Goal: Task Accomplishment & Management: Complete application form

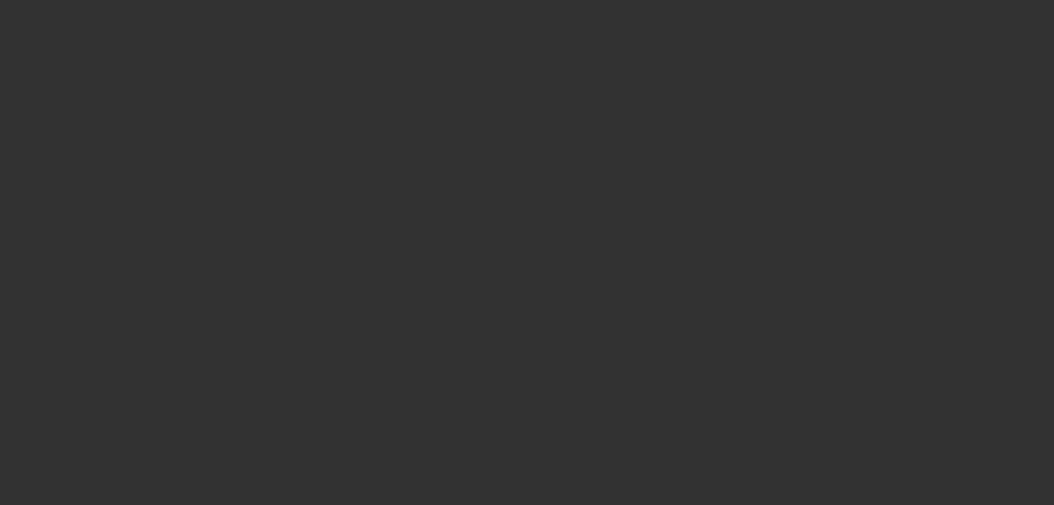
select select "4"
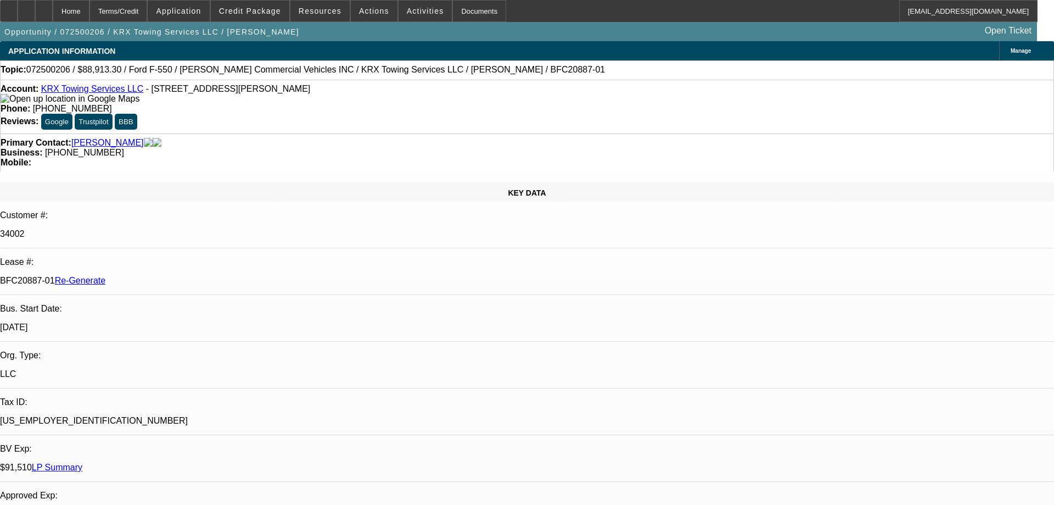
select select "0"
select select "2"
select select "0"
select select "6"
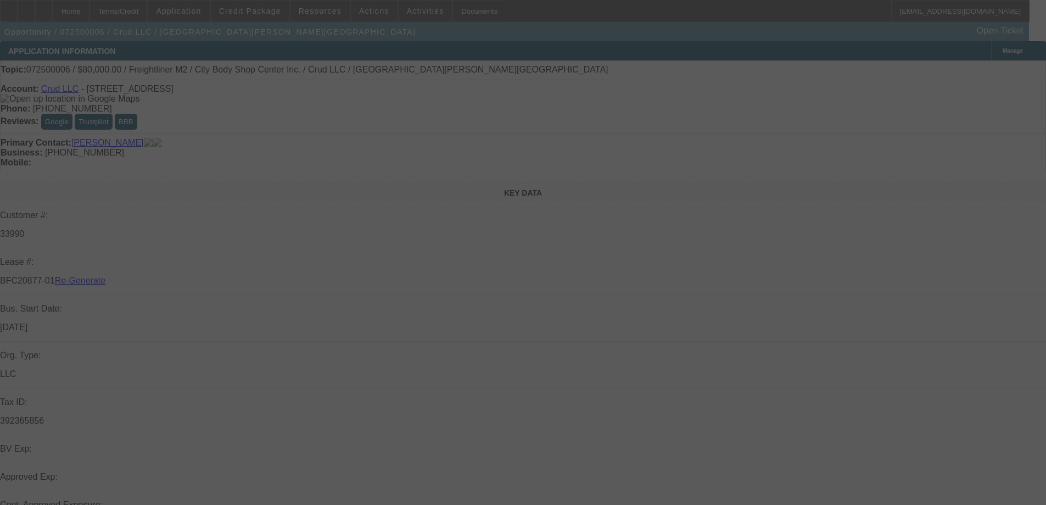
select select "4"
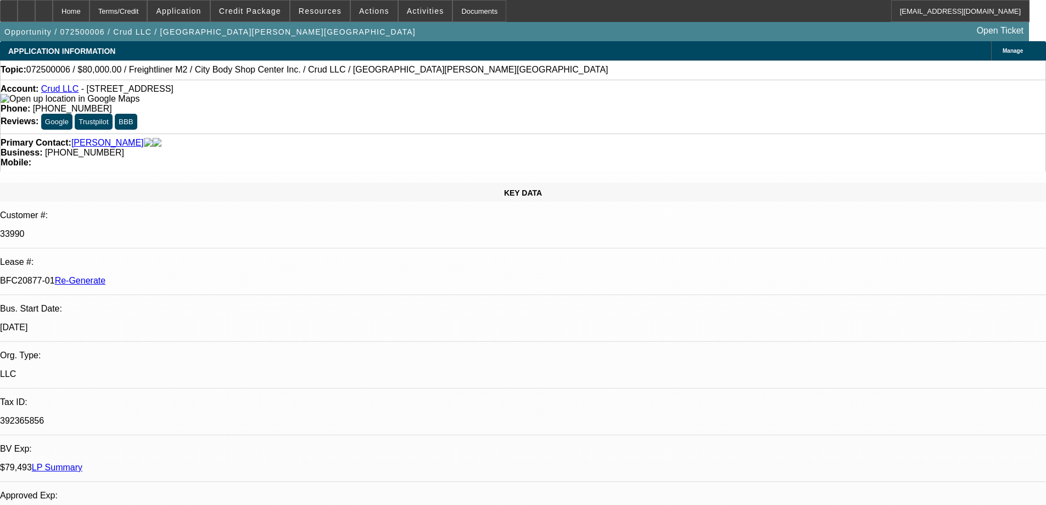
select select "0"
select select "2"
select select "0"
select select "6"
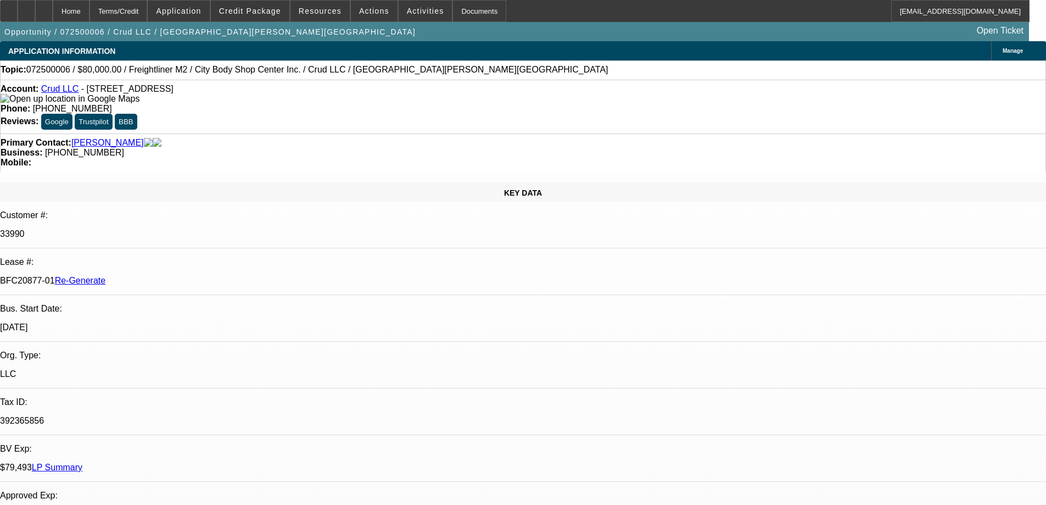
scroll to position [330, 0]
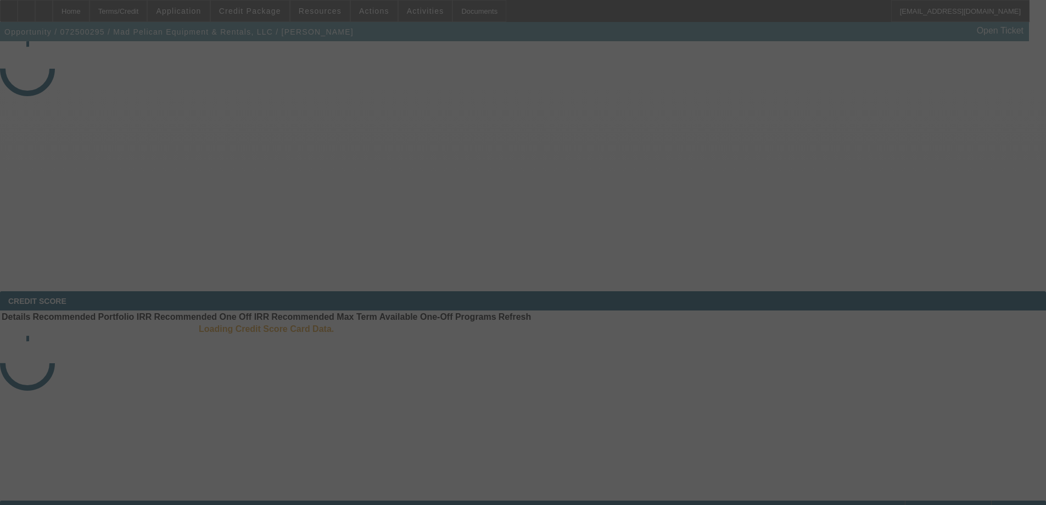
select select "4"
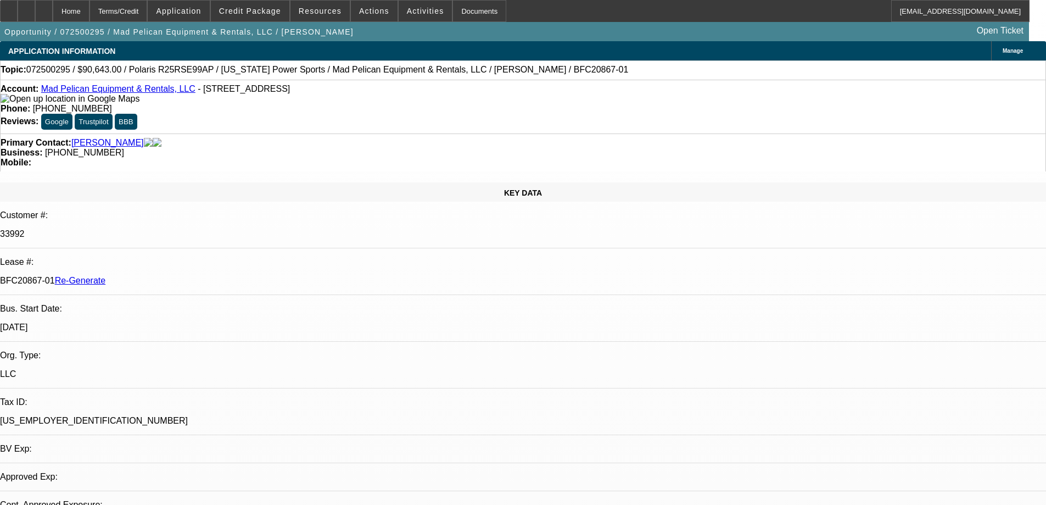
select select "0"
select select "6"
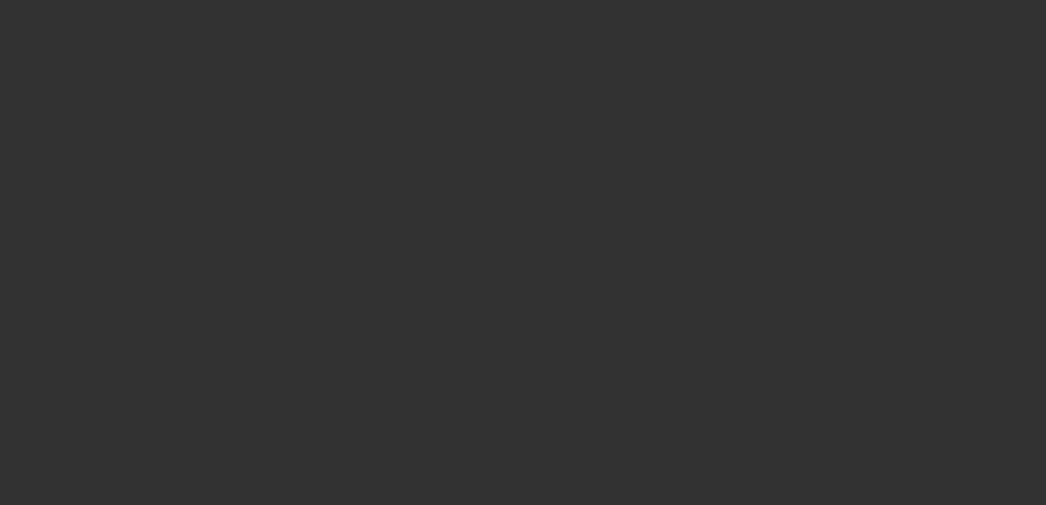
select select "4"
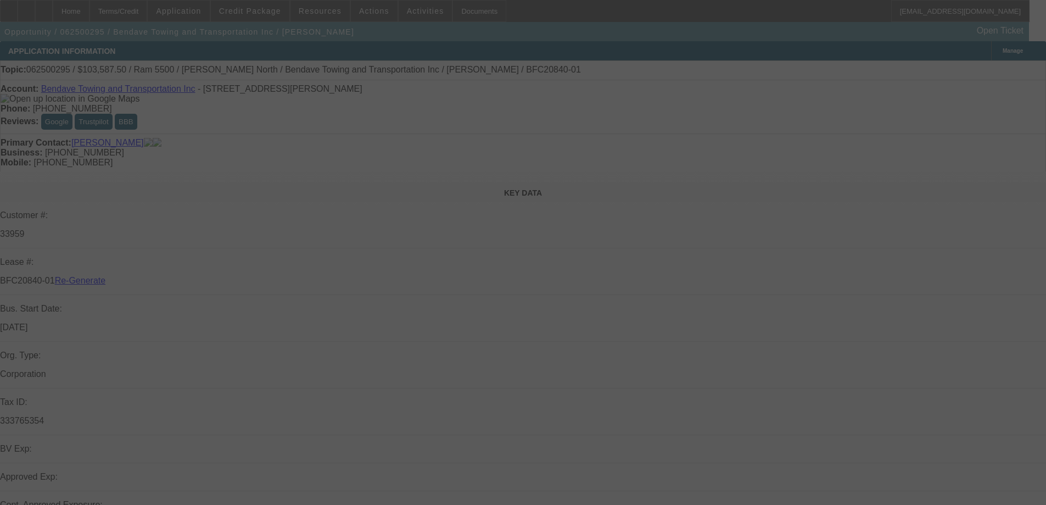
select select "0"
select select "6"
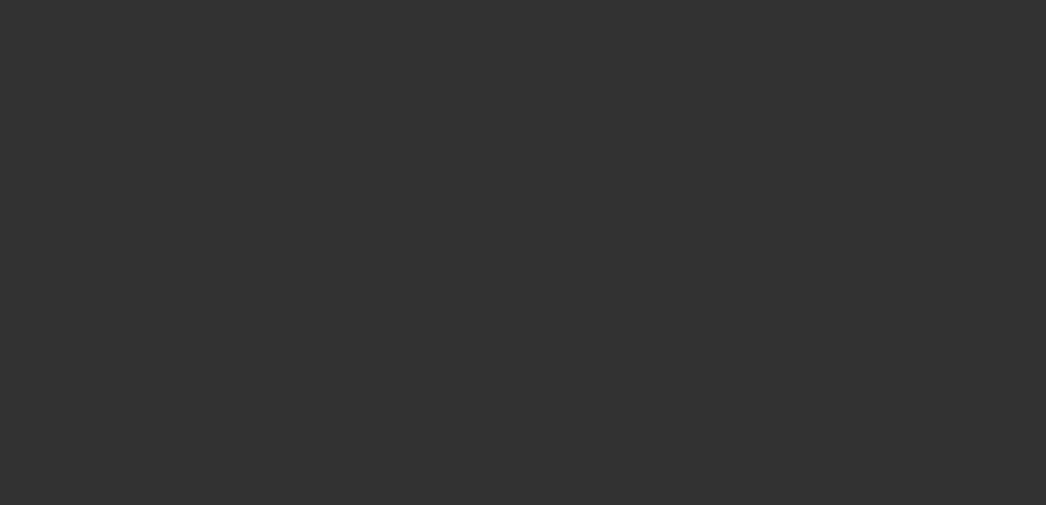
select select "4"
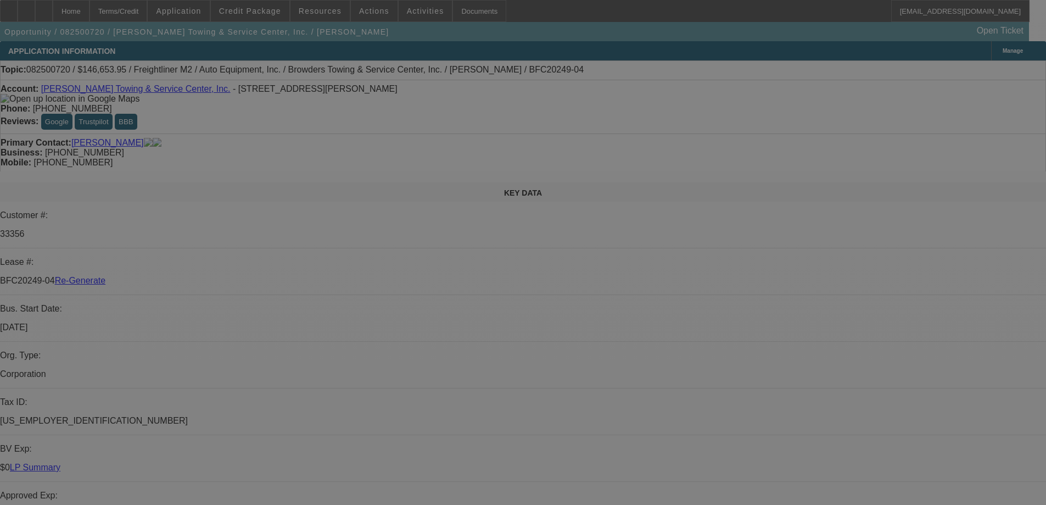
select select "0"
select select "2"
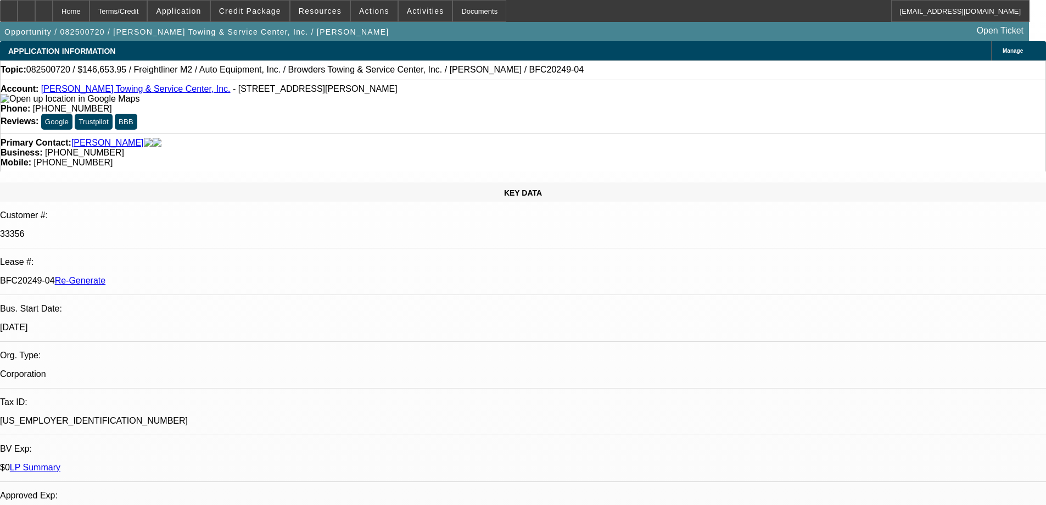
select select "0"
select select "6"
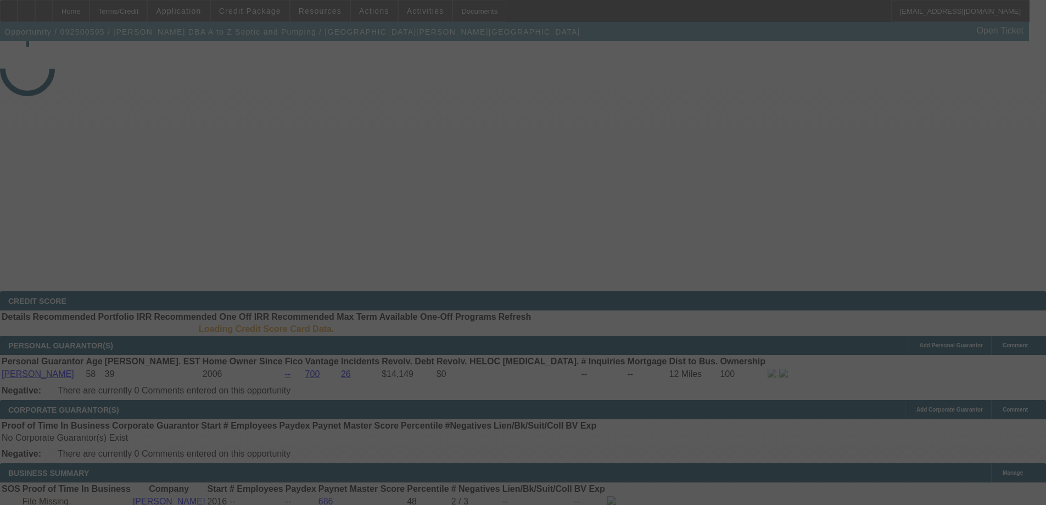
select select "3"
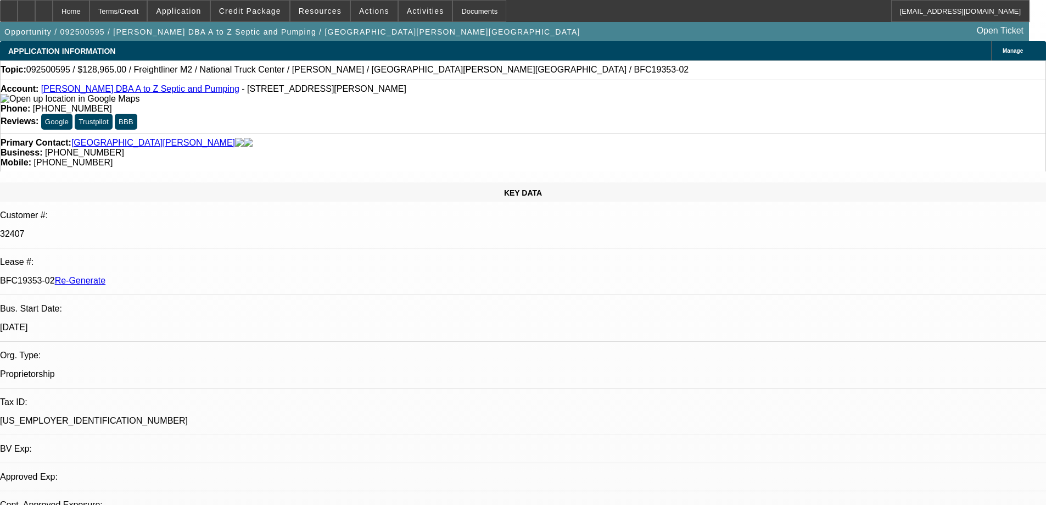
select select "0"
select select "6"
click at [322, 15] on span "Resources" at bounding box center [320, 11] width 43 height 9
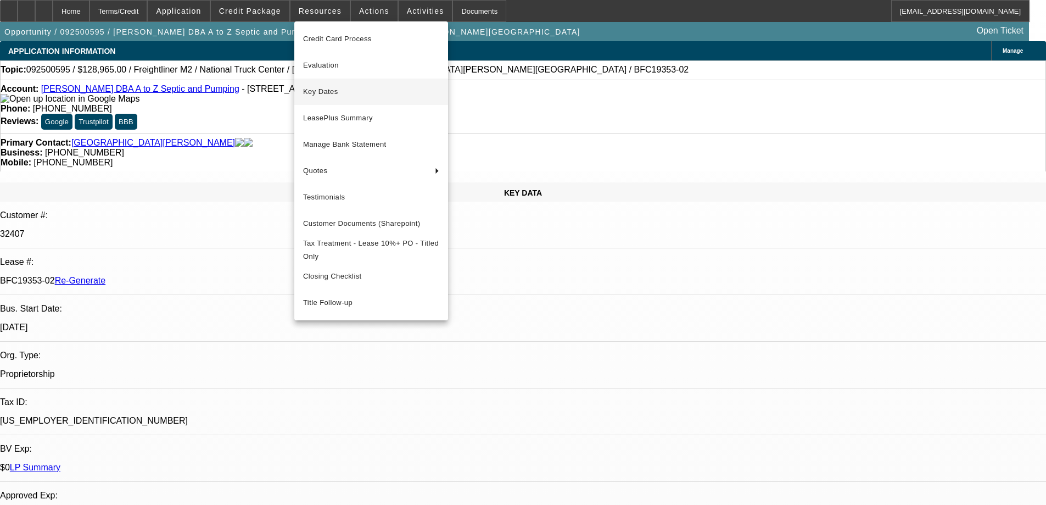
click at [334, 93] on span "Key Dates" at bounding box center [371, 91] width 136 height 13
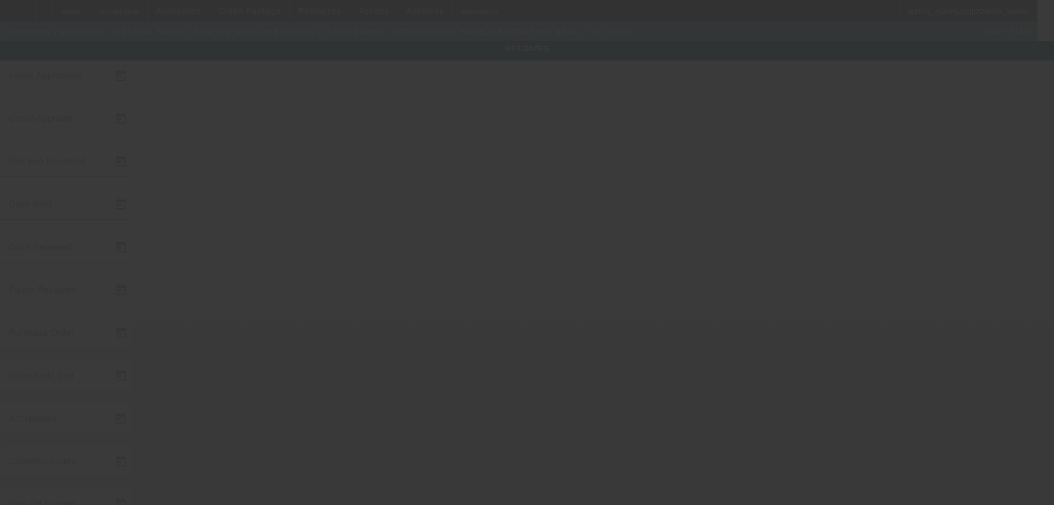
type input "9/26/2025"
type input "10/1/2025"
type input "10/3/2025"
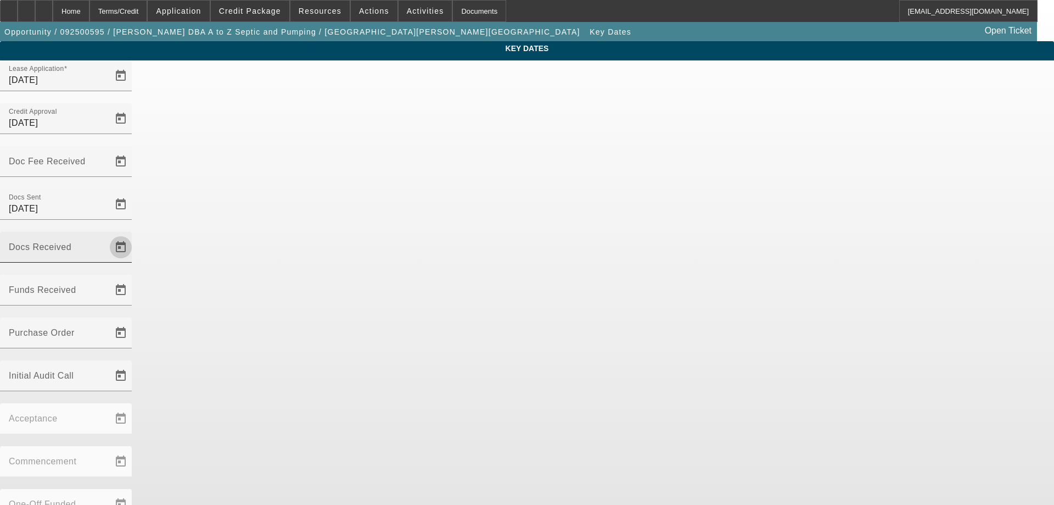
click at [134, 234] on span "Open calendar" at bounding box center [121, 247] width 26 height 26
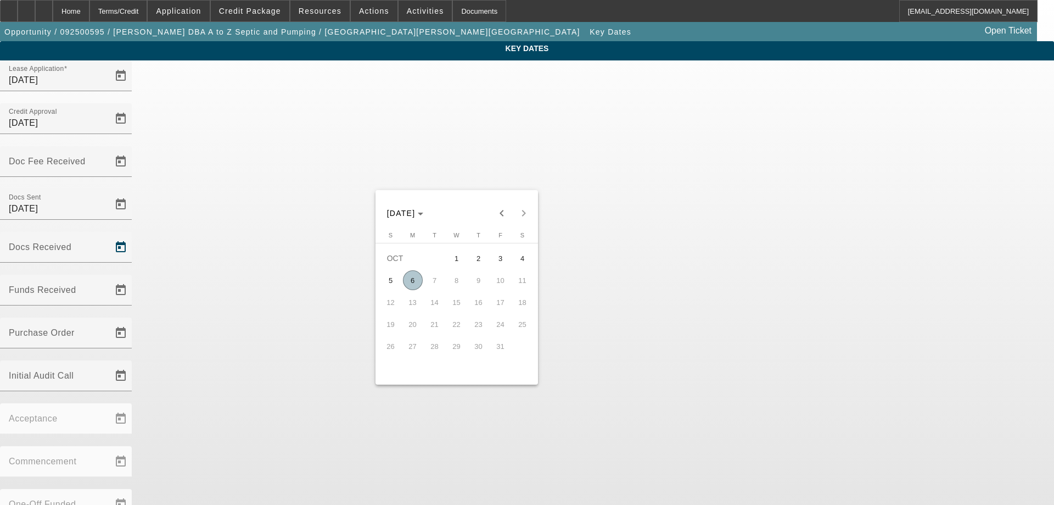
click at [418, 278] on span "6" at bounding box center [413, 280] width 20 height 20
type input "10/6/2025"
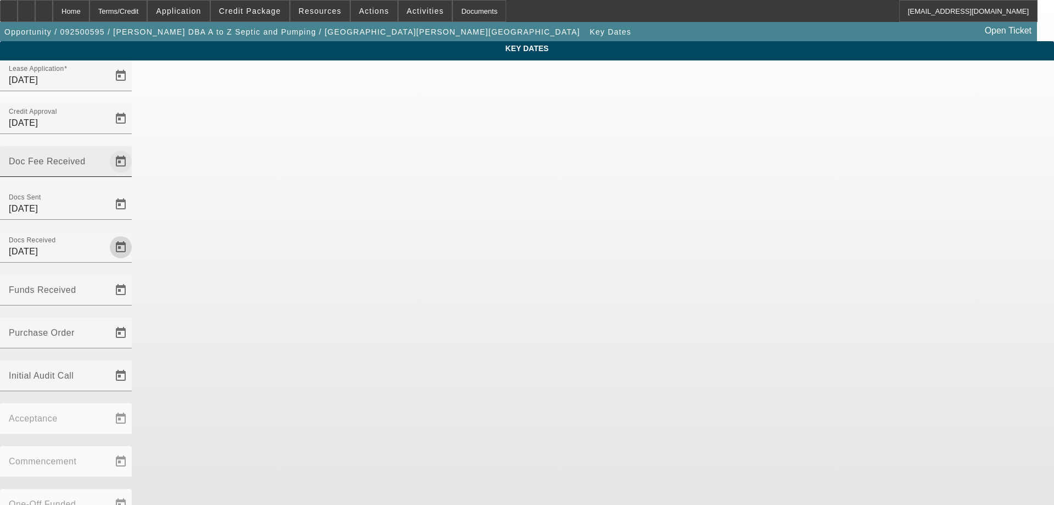
click at [134, 148] on span "Open calendar" at bounding box center [121, 161] width 26 height 26
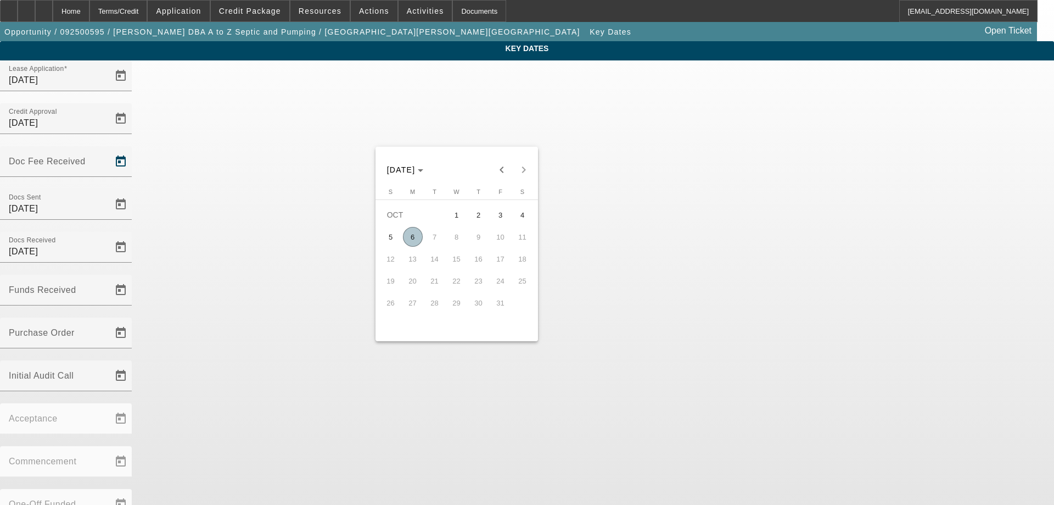
click at [409, 239] on span "6" at bounding box center [413, 237] width 20 height 20
type input "10/6/2025"
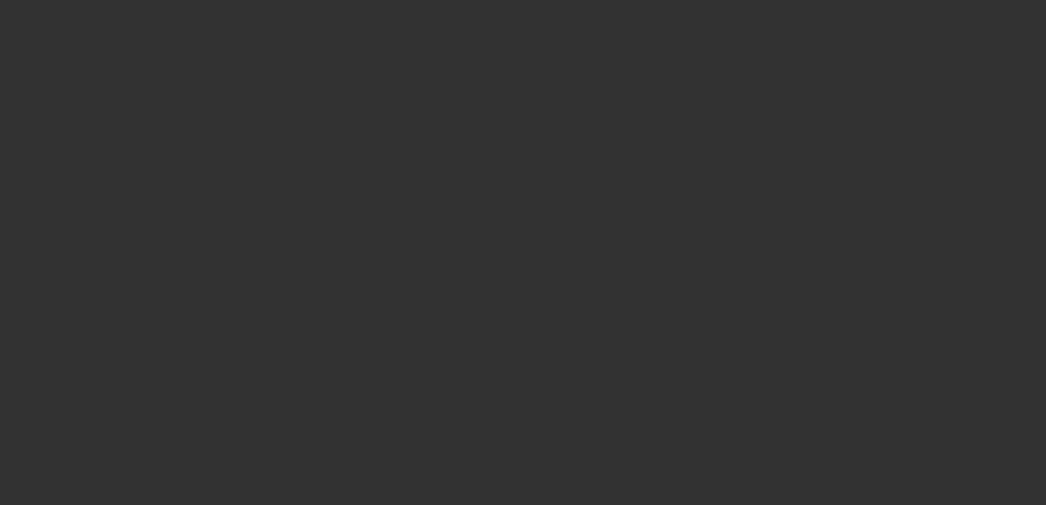
select select "3"
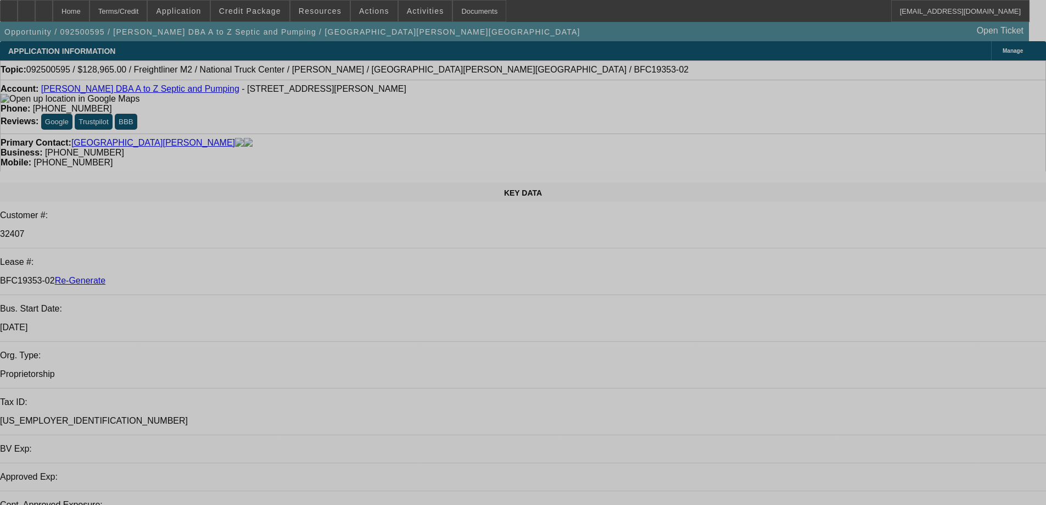
select select "0"
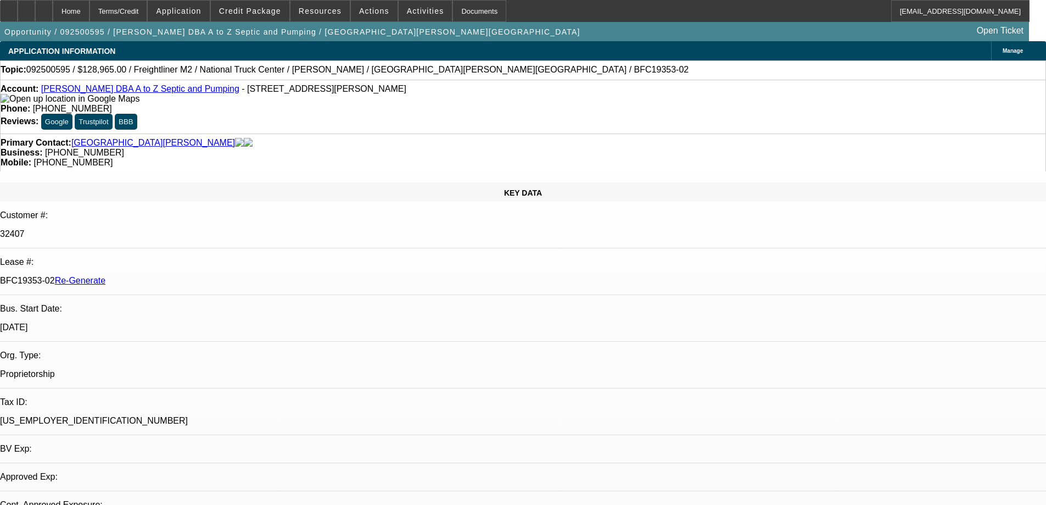
select select "0"
select select "6"
click at [471, 16] on div "Documents" at bounding box center [480, 11] width 54 height 22
click at [398, 9] on div "Activities" at bounding box center [425, 11] width 55 height 22
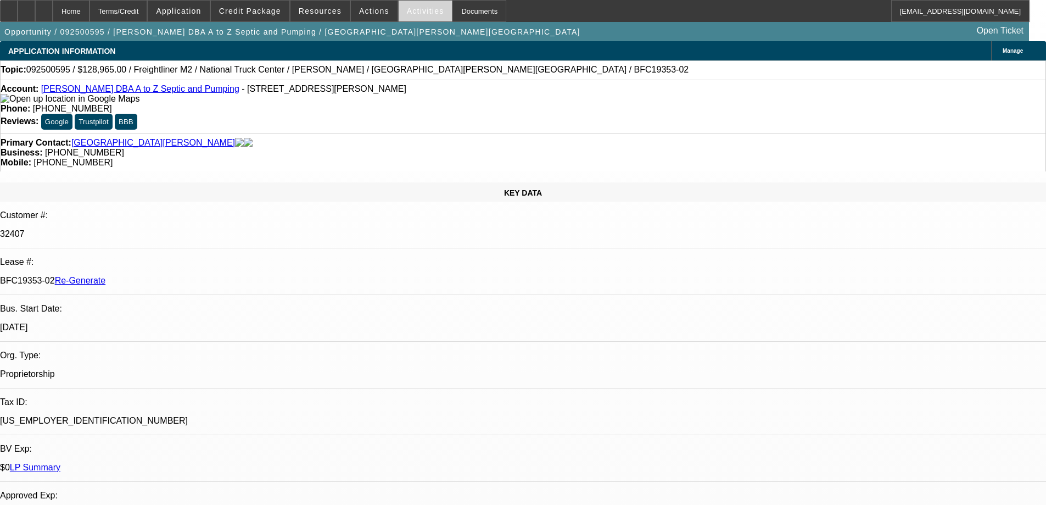
click at [409, 16] on span at bounding box center [426, 11] width 54 height 26
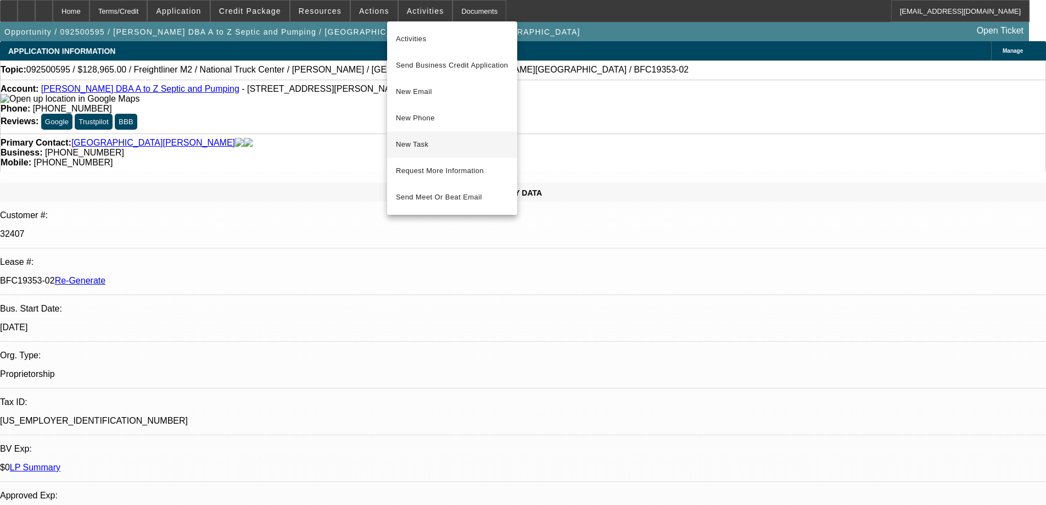
click at [428, 137] on button "New Task" at bounding box center [452, 144] width 130 height 26
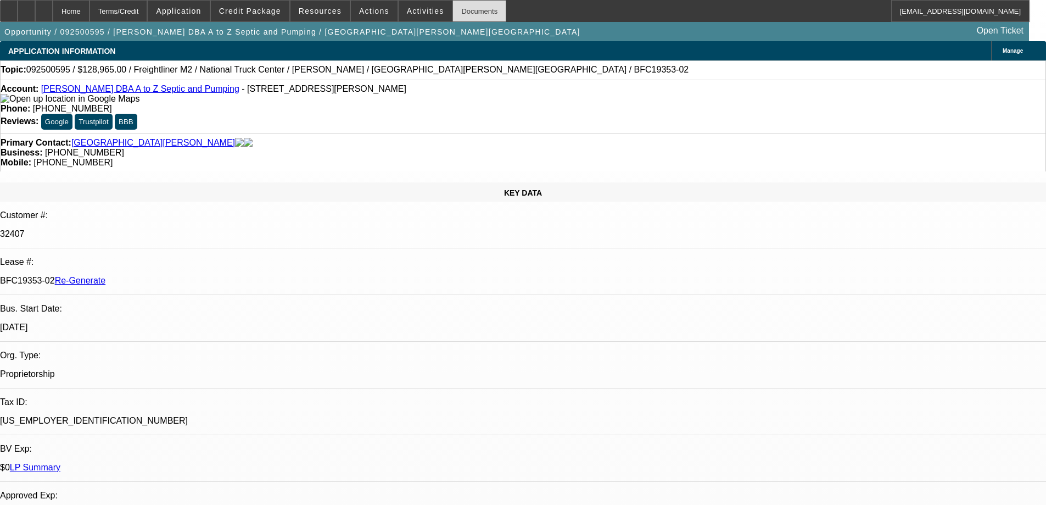
click at [470, 10] on div "Documents" at bounding box center [480, 11] width 54 height 22
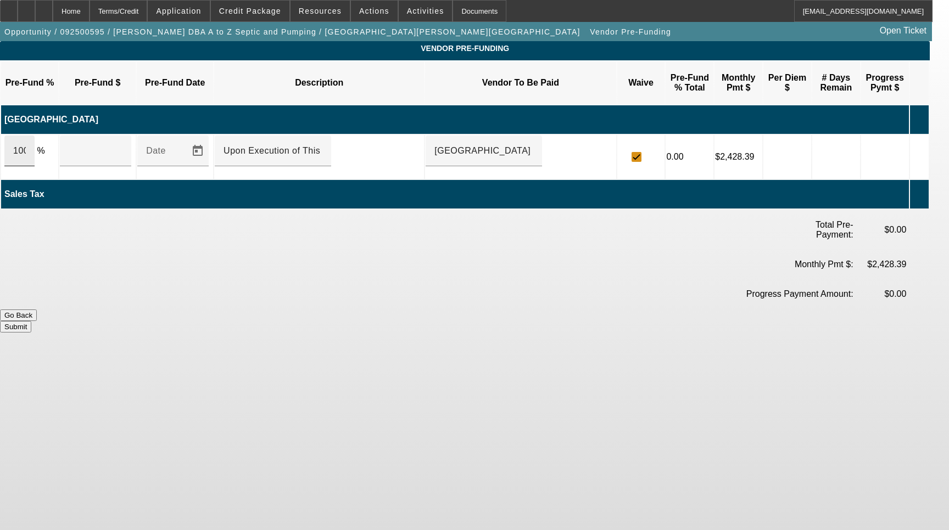
click at [35, 136] on div "100" at bounding box center [19, 151] width 30 height 31
type input "$121,000.00"
click at [31, 321] on button "Submit" at bounding box center [15, 327] width 31 height 12
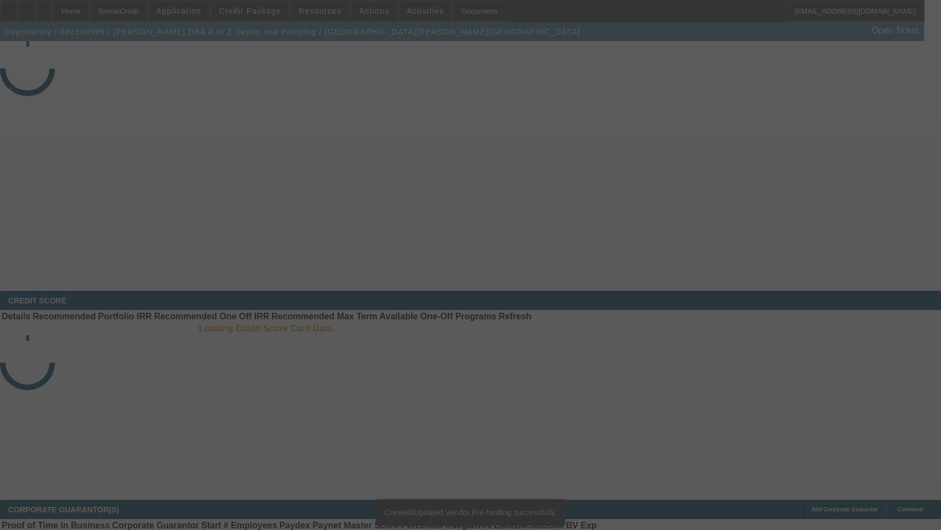
select select "3"
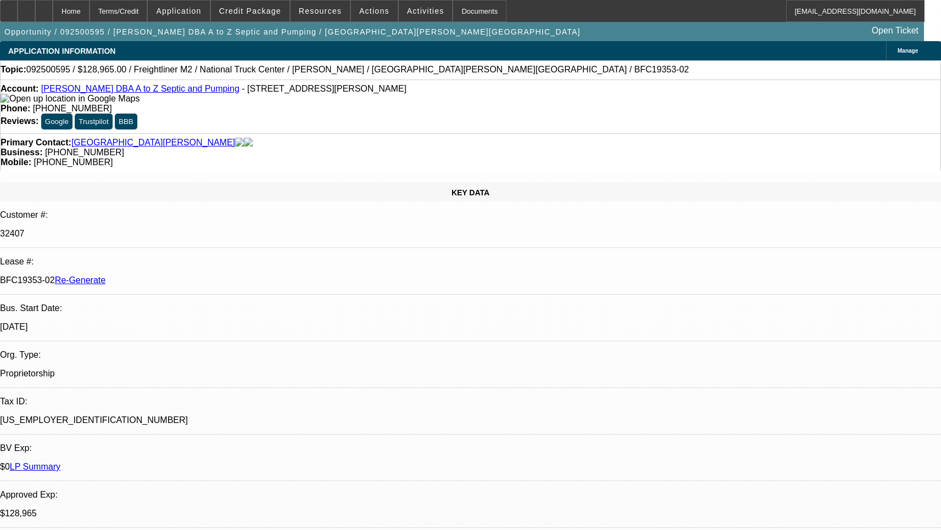
select select "0"
select select "6"
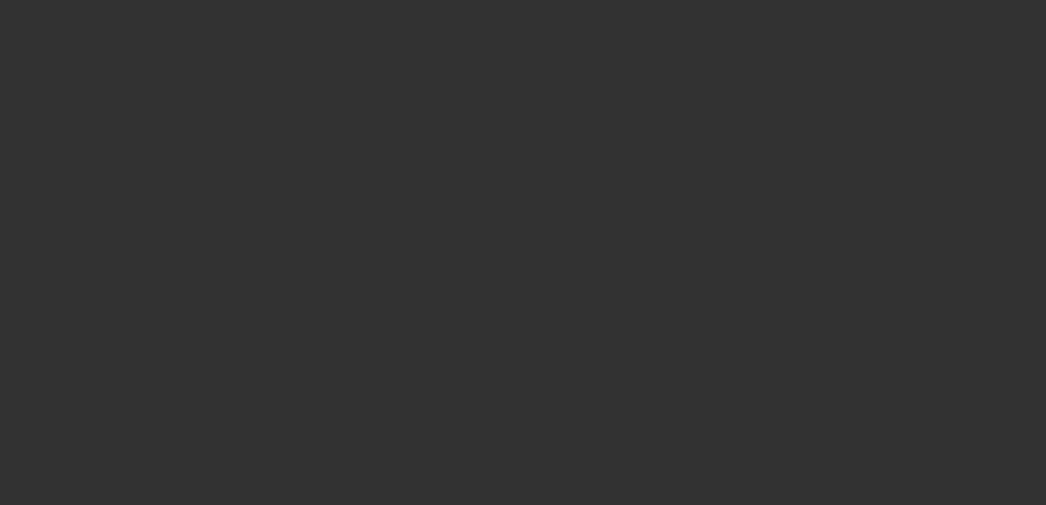
select select "3"
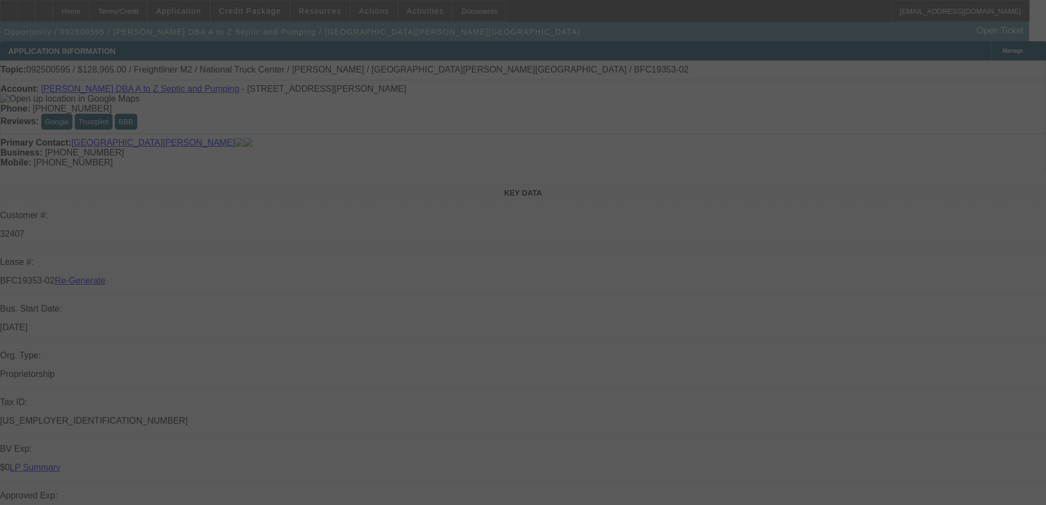
select select "0"
select select "6"
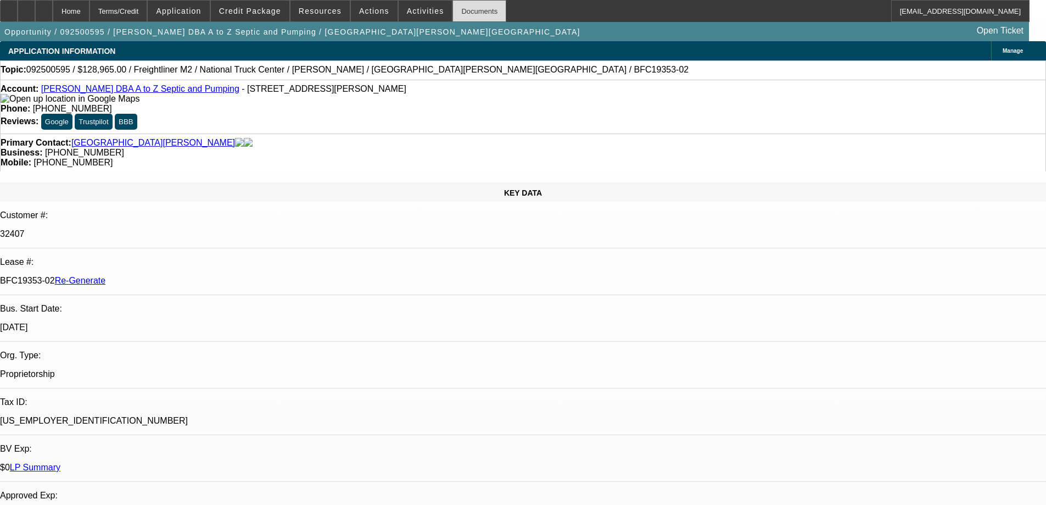
click at [474, 16] on div "Documents" at bounding box center [480, 11] width 54 height 22
